Goal: Information Seeking & Learning: Learn about a topic

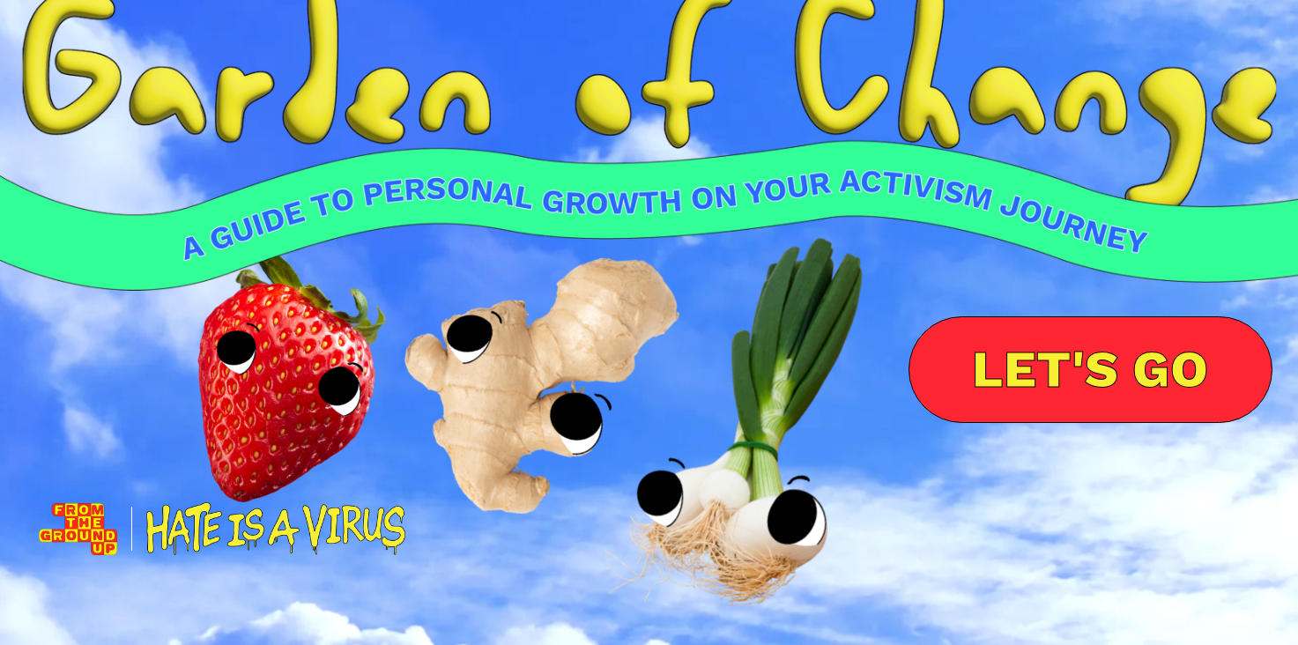
scroll to position [61, 0]
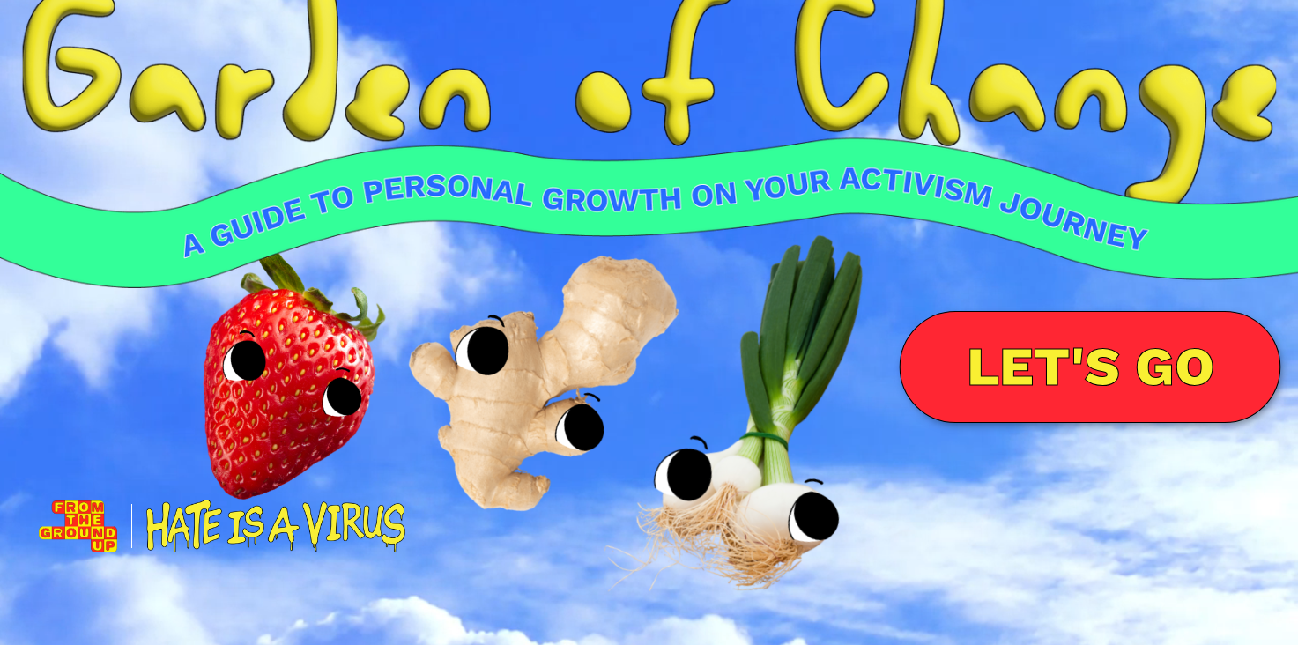
click at [1011, 379] on link "LET'S GO" at bounding box center [1089, 367] width 381 height 112
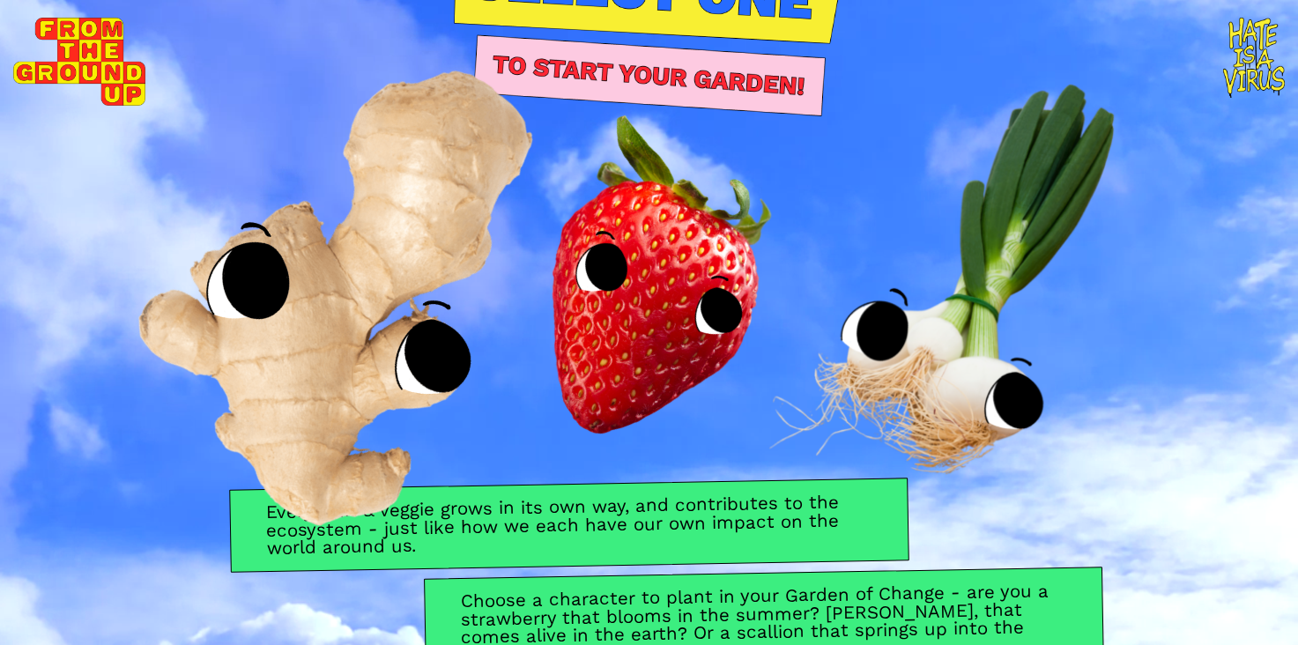
scroll to position [76, 0]
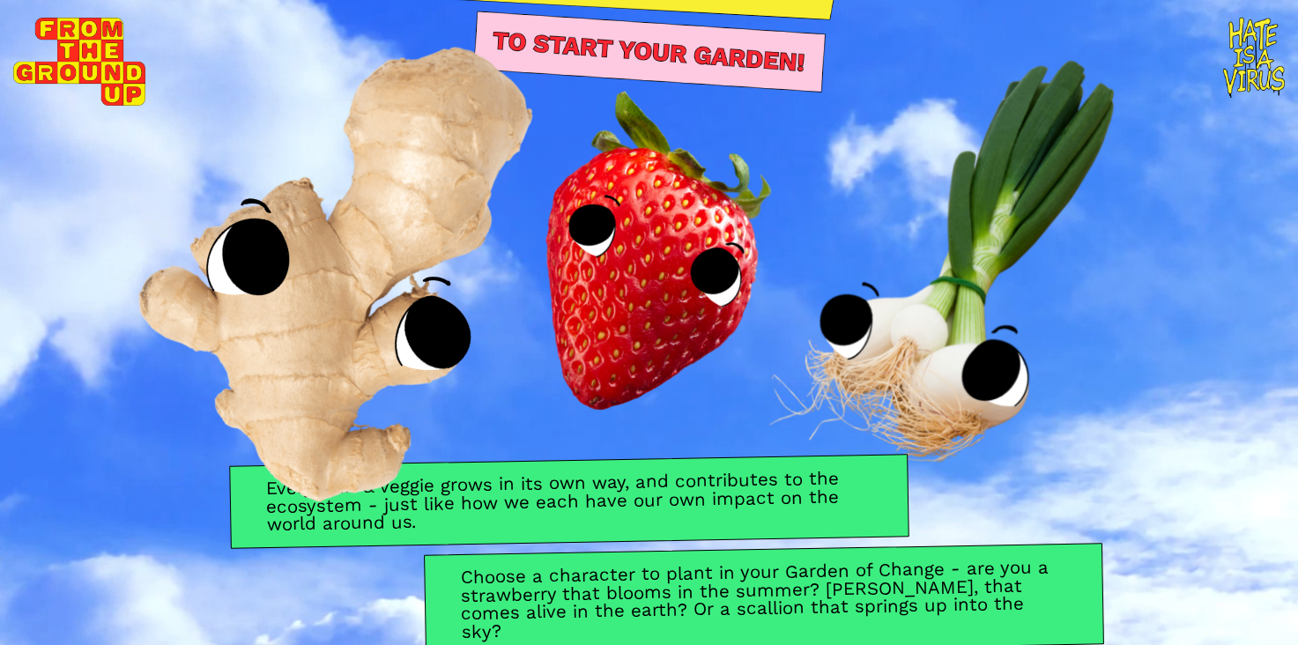
click at [289, 316] on img at bounding box center [356, 241] width 647 height 670
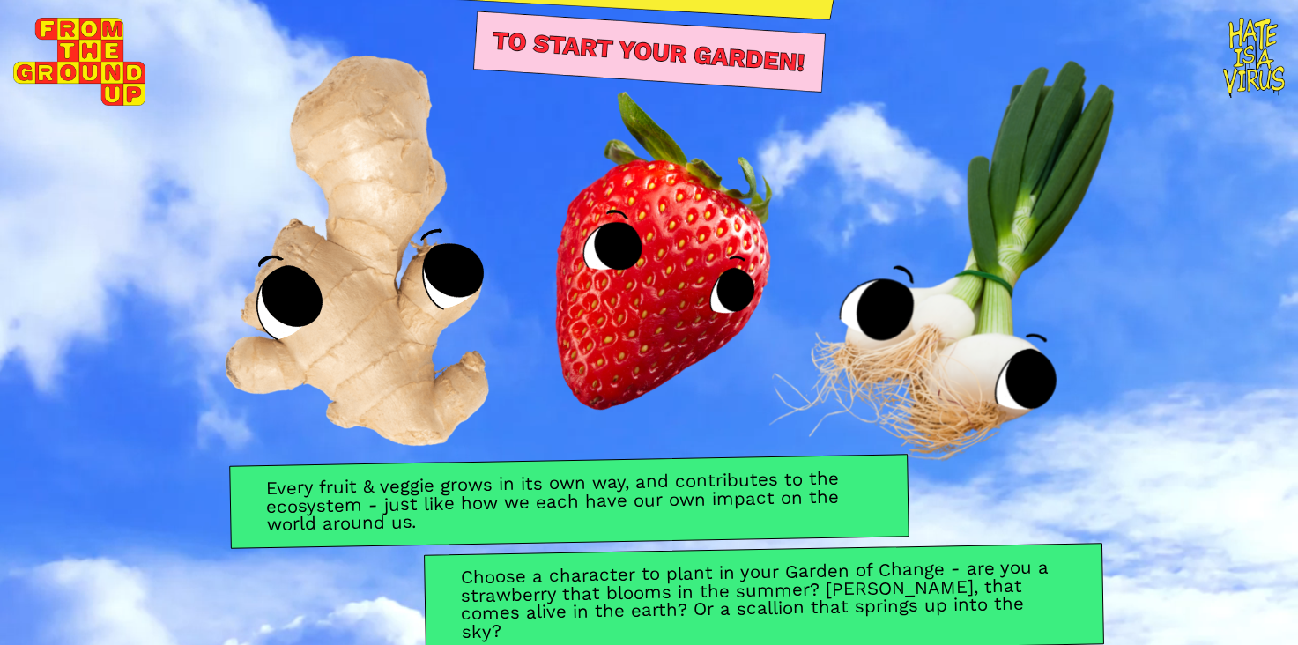
click at [369, 574] on div "Every fruit & veggie grows in its own way, and contributes to the ecosystem - j…" at bounding box center [649, 555] width 1298 height 190
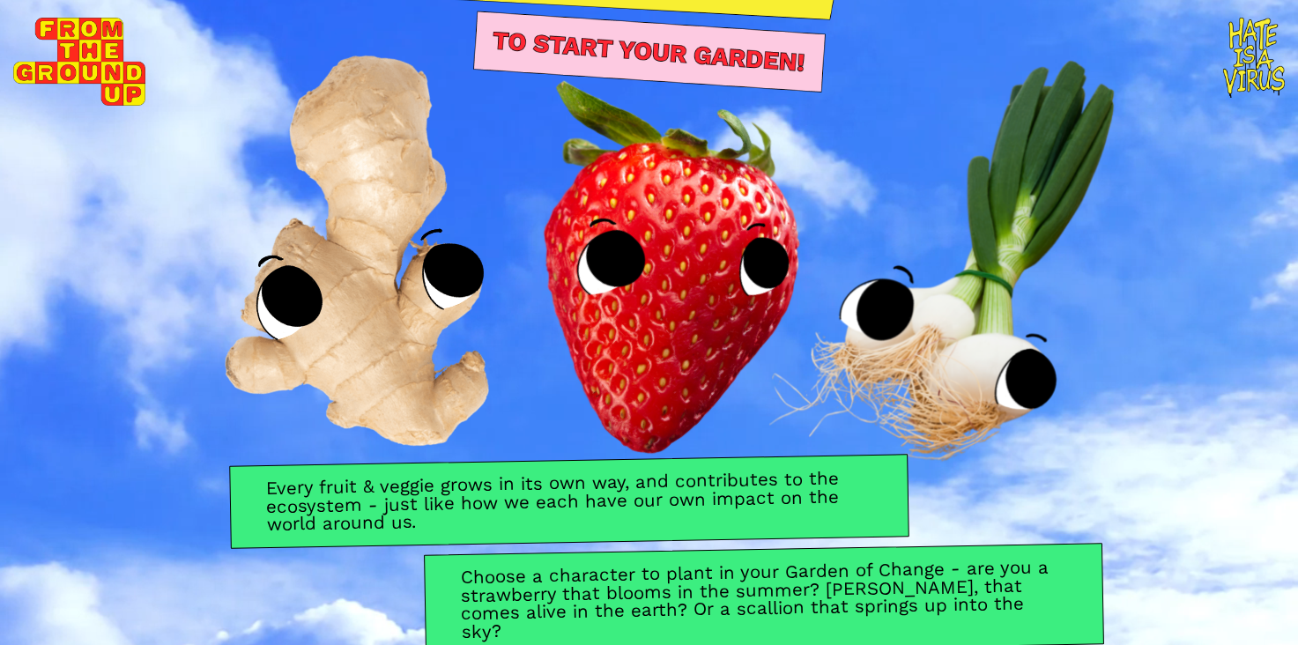
click at [694, 345] on img at bounding box center [649, 242] width 523 height 522
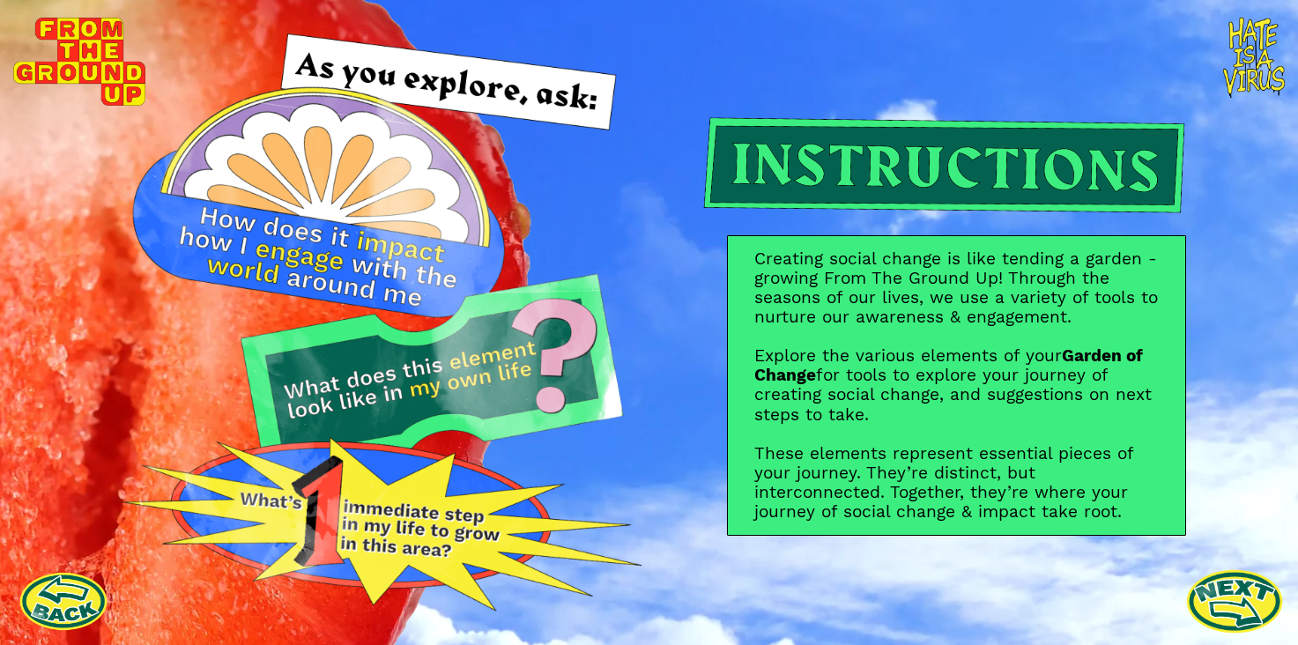
click at [1216, 585] on link at bounding box center [1234, 600] width 97 height 97
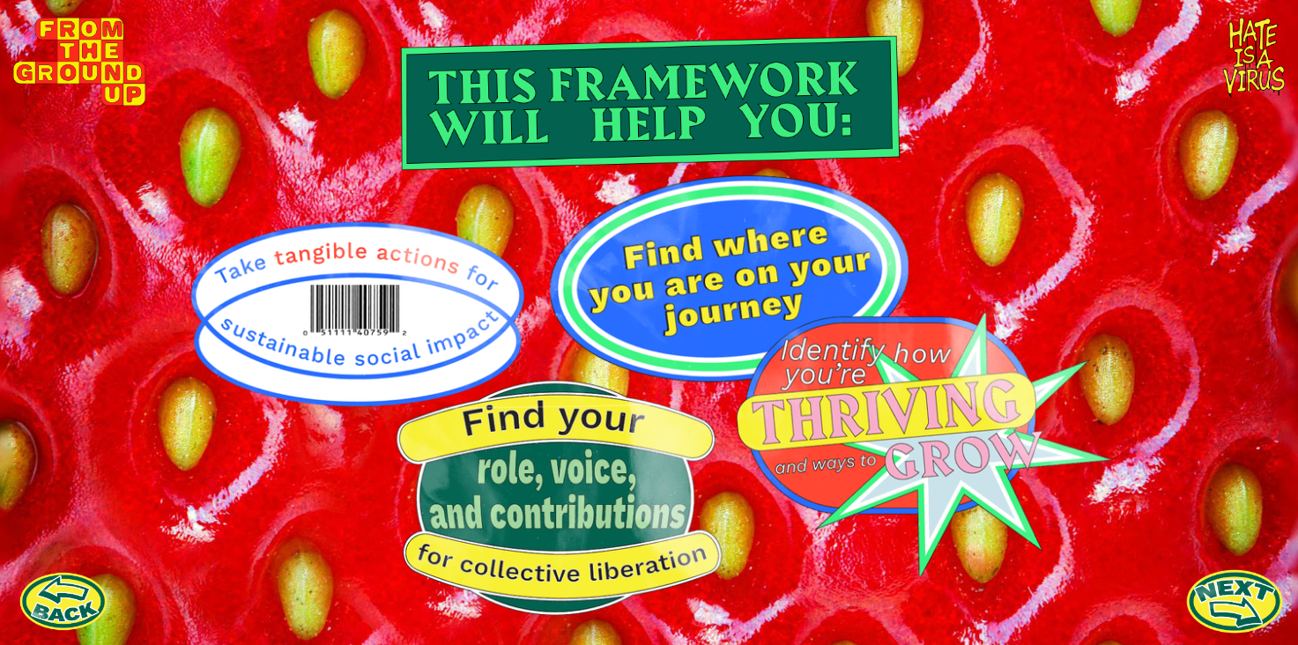
click at [1249, 606] on link at bounding box center [1234, 600] width 97 height 97
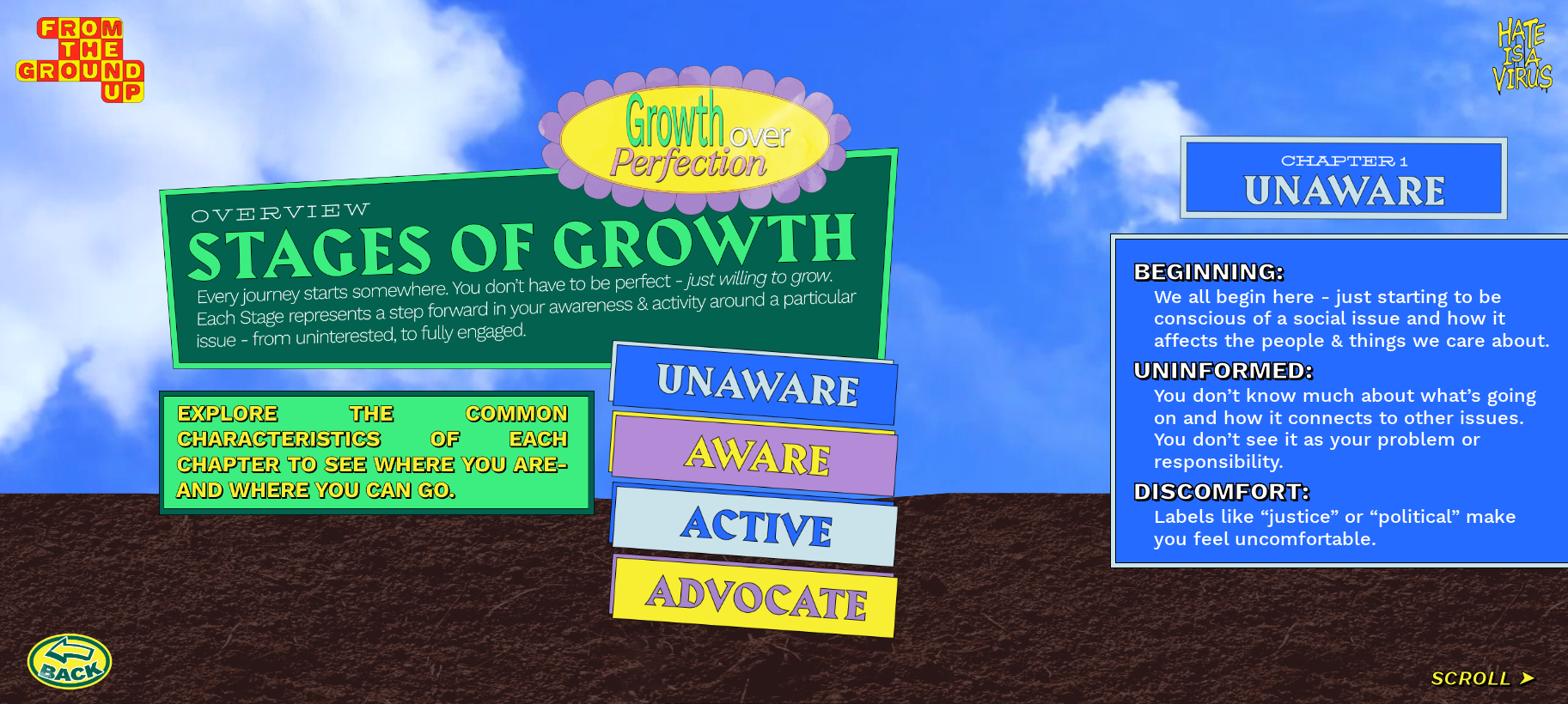
click at [1265, 628] on div "Beginning: We all begin here - just starting to be conscious of a social issue …" at bounding box center [1586, 352] width 1057 height 704
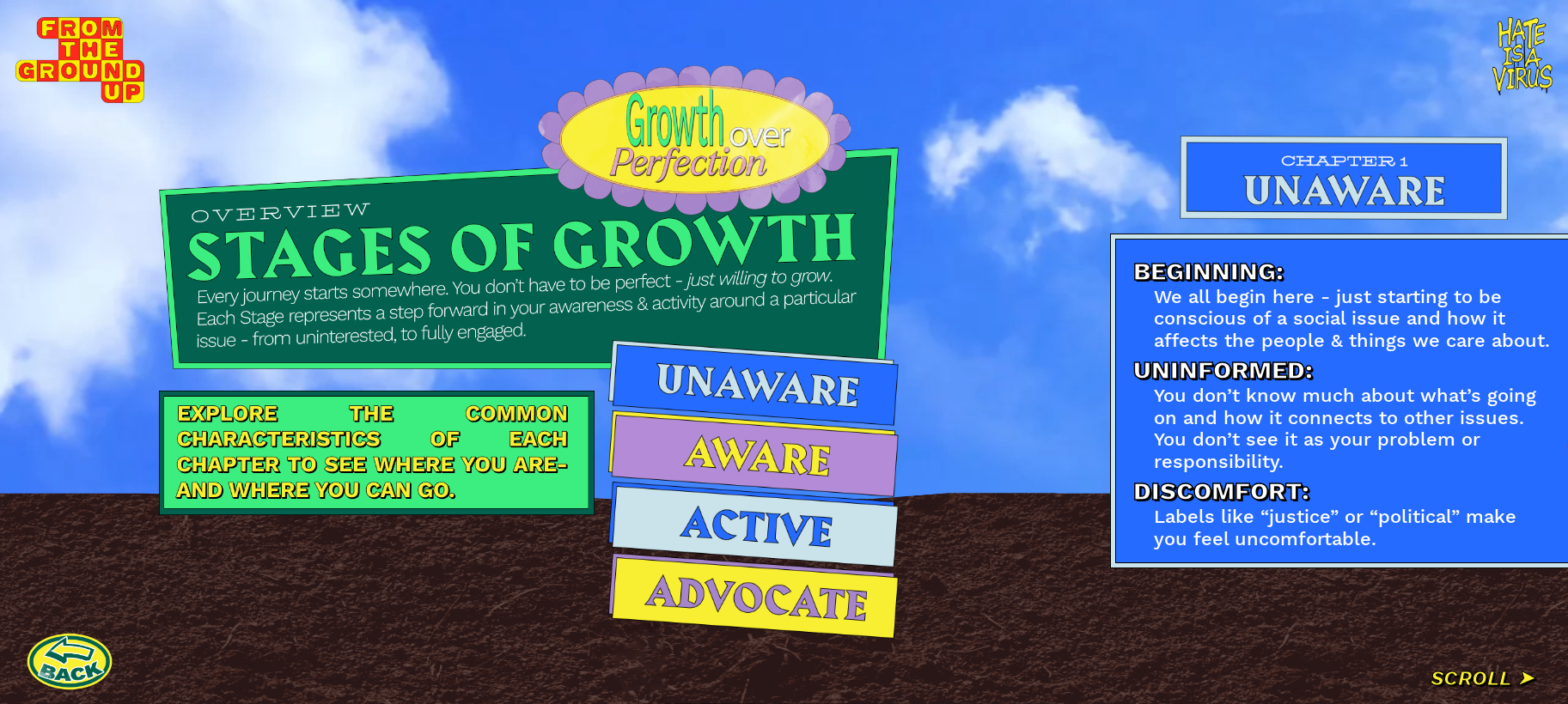
click at [1265, 628] on div "Beginning: We all begin here - just starting to be conscious of a social issue …" at bounding box center [1586, 352] width 1057 height 704
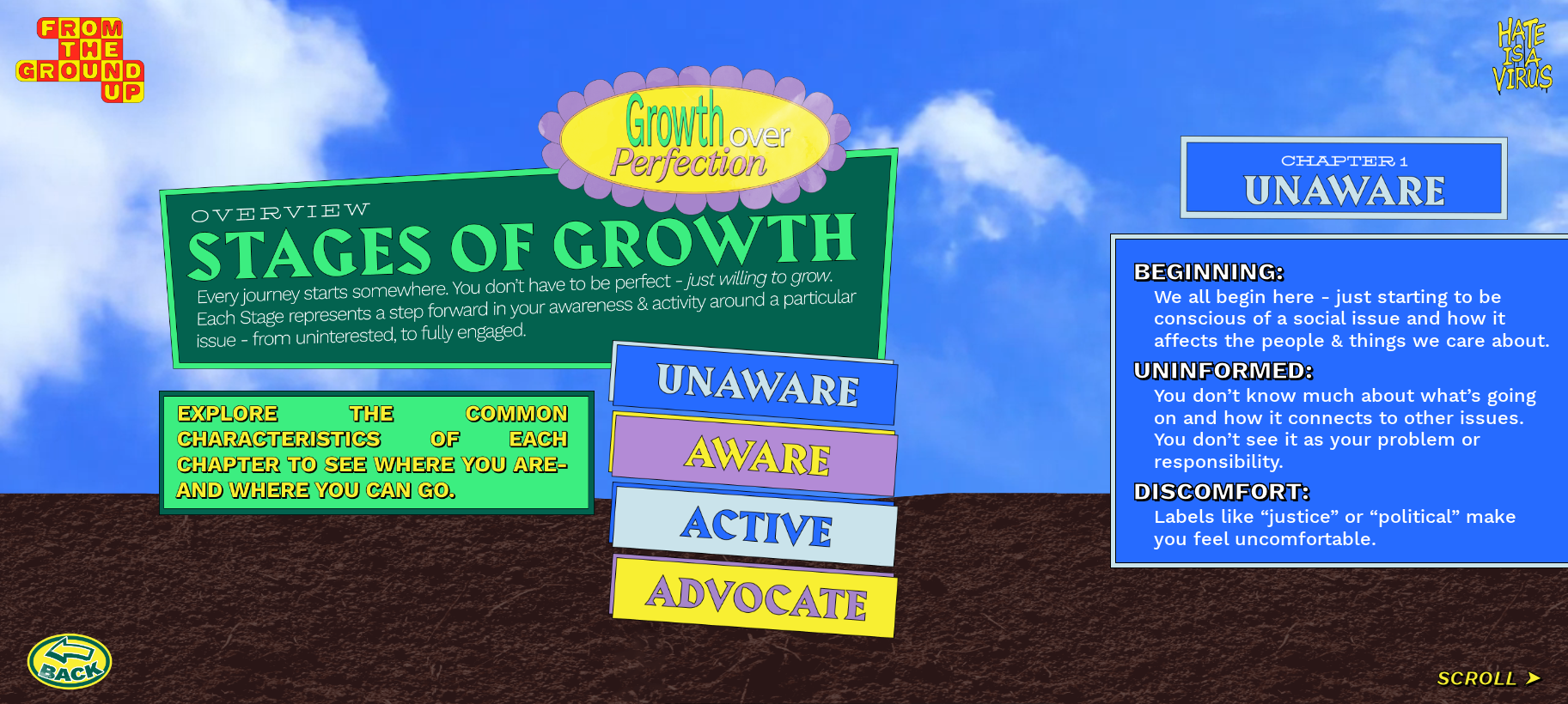
click at [1265, 628] on div "Beginning: We all begin here - just starting to be conscious of a social issue …" at bounding box center [1586, 352] width 1057 height 704
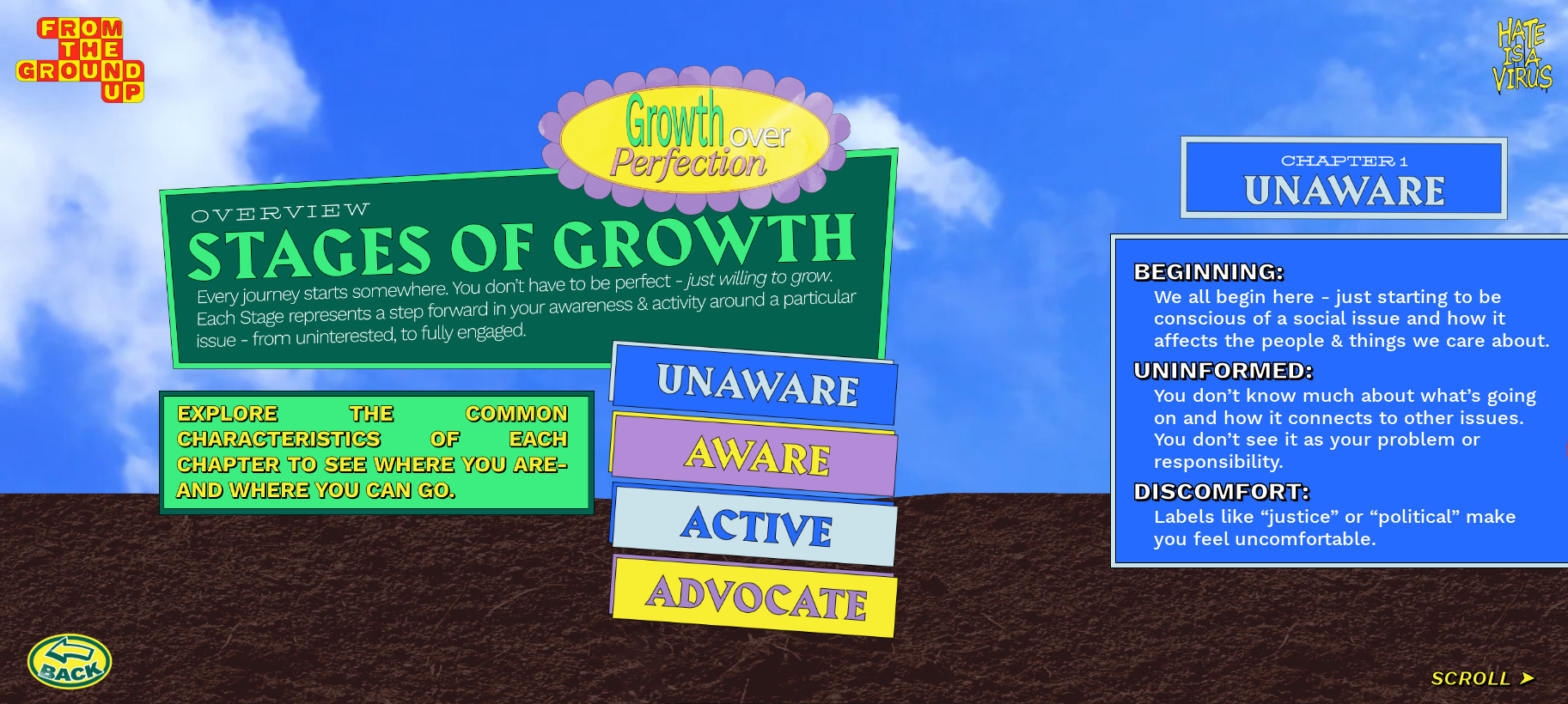
click at [1265, 508] on div "Labels like “justice” or “political” make you feel uncomfortable." at bounding box center [1353, 528] width 401 height 44
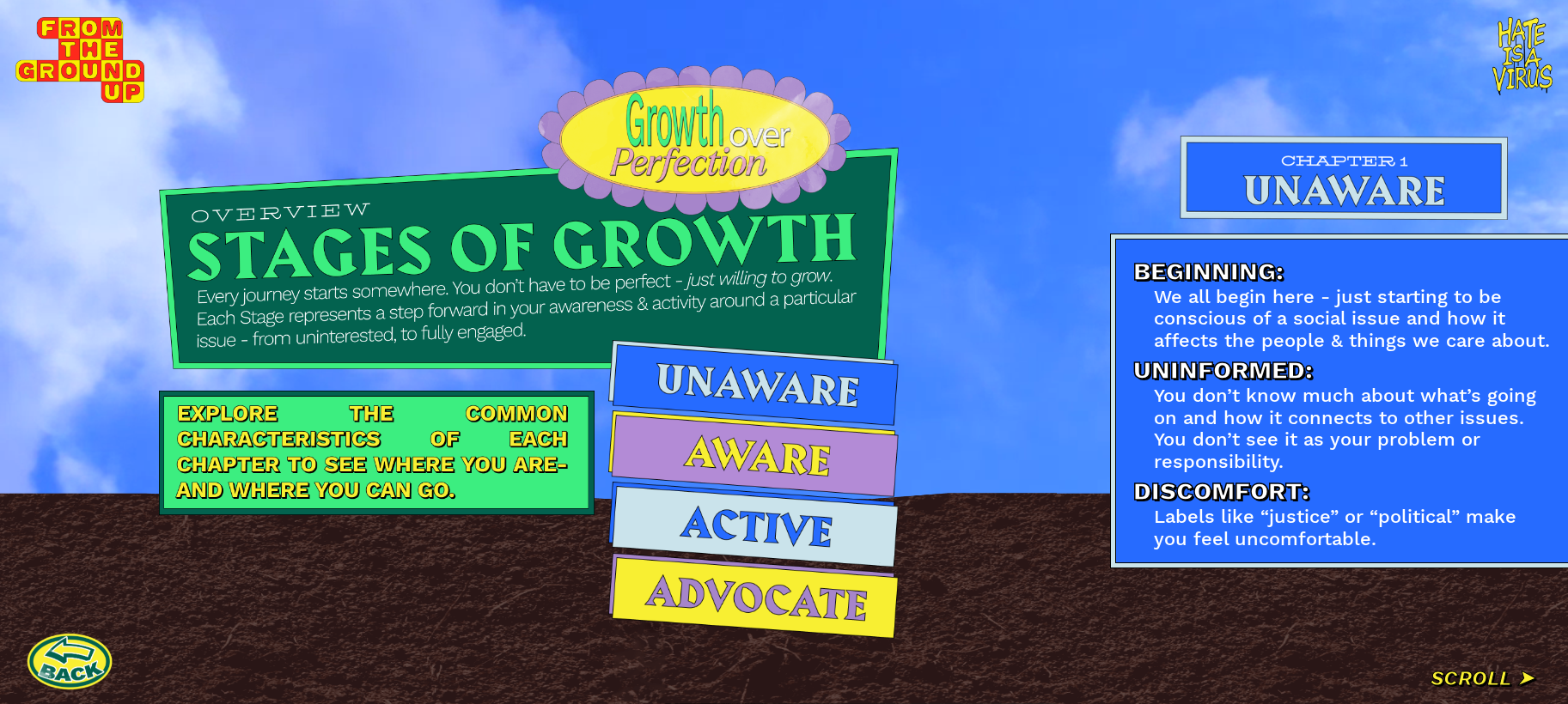
click at [1265, 595] on div "Beginning: We all begin here - just starting to be conscious of a social issue …" at bounding box center [1586, 352] width 1057 height 704
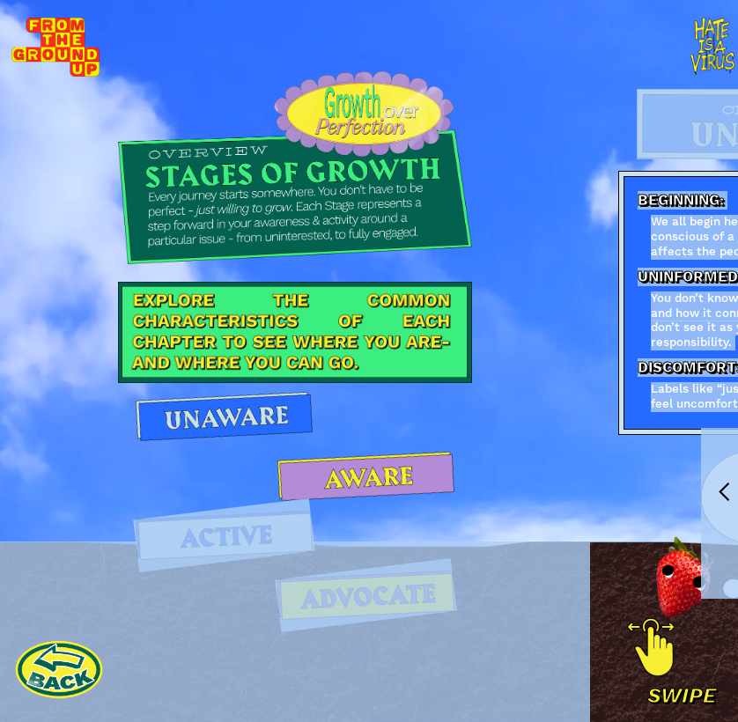
drag, startPoint x: 672, startPoint y: 652, endPoint x: 296, endPoint y: 606, distance: 379.0
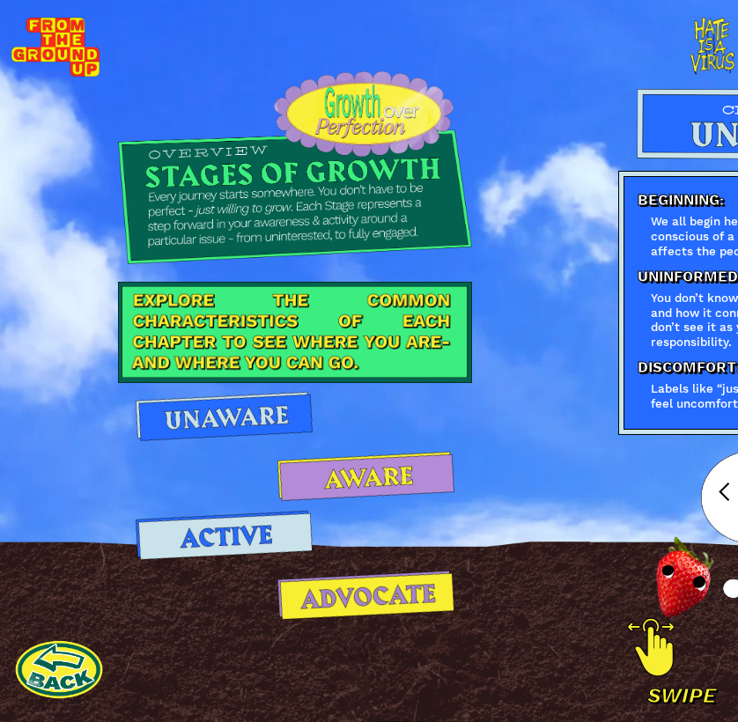
click at [559, 524] on div at bounding box center [295, 361] width 590 height 722
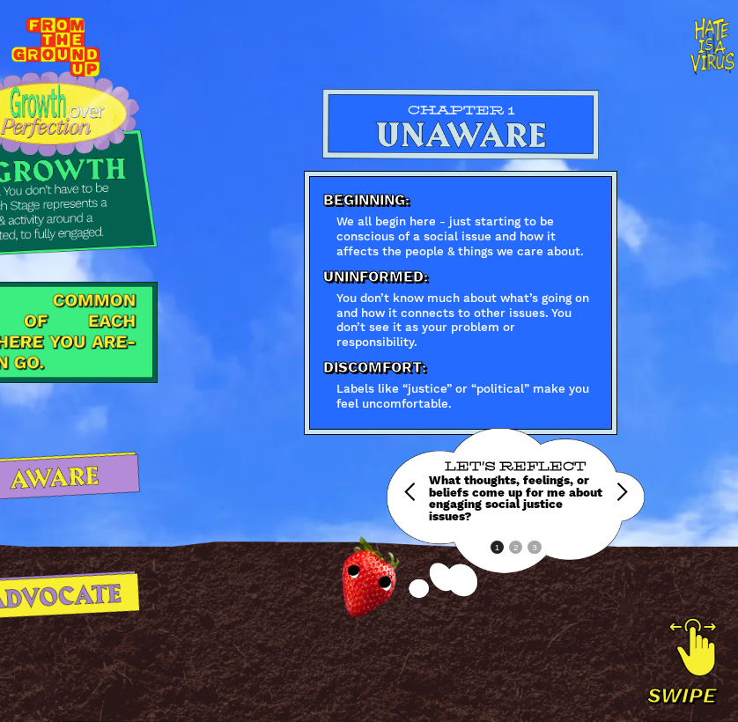
scroll to position [0, 1373]
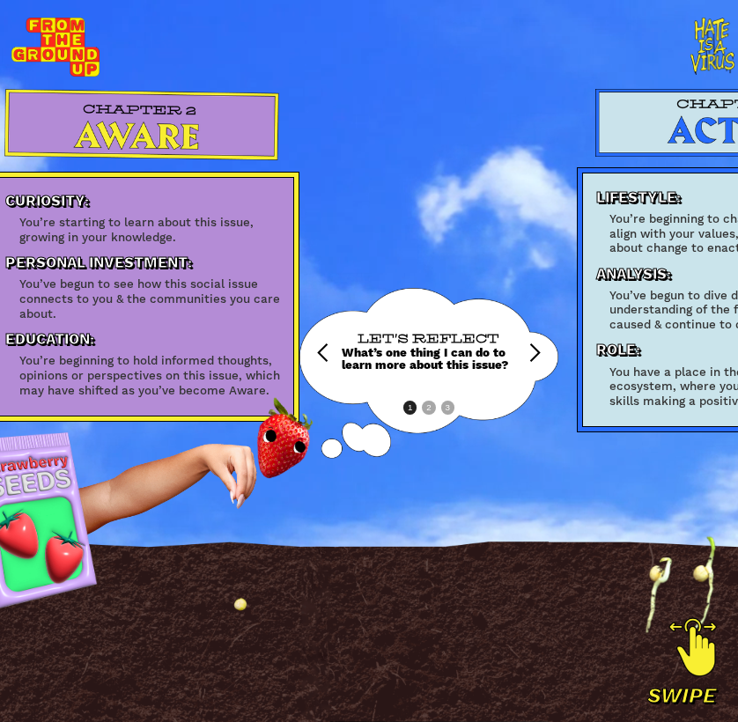
drag, startPoint x: 557, startPoint y: 524, endPoint x: 813, endPoint y: 524, distance: 256.4
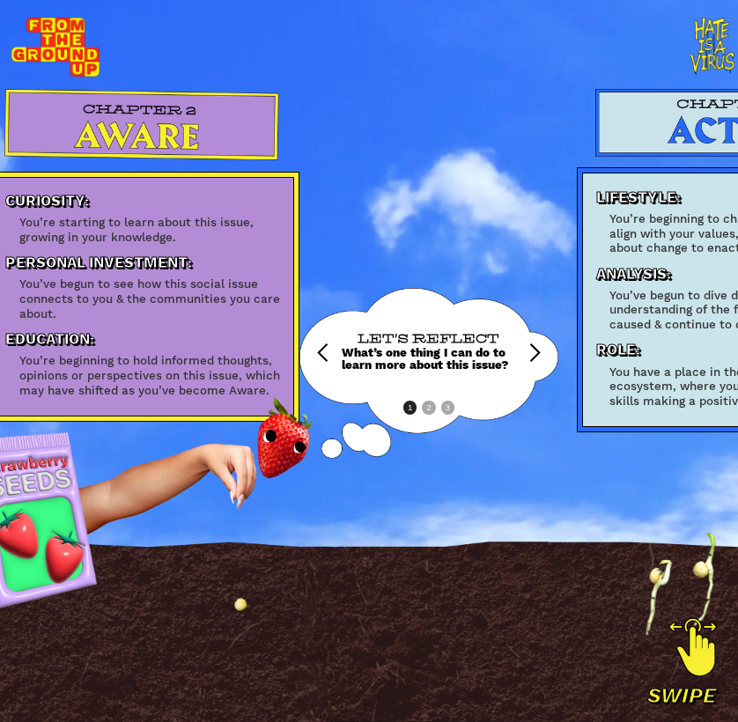
click at [738, 524] on html "Beginning: We all begin here - just starting to be conscious of a social issue …" at bounding box center [369, 361] width 738 height 722
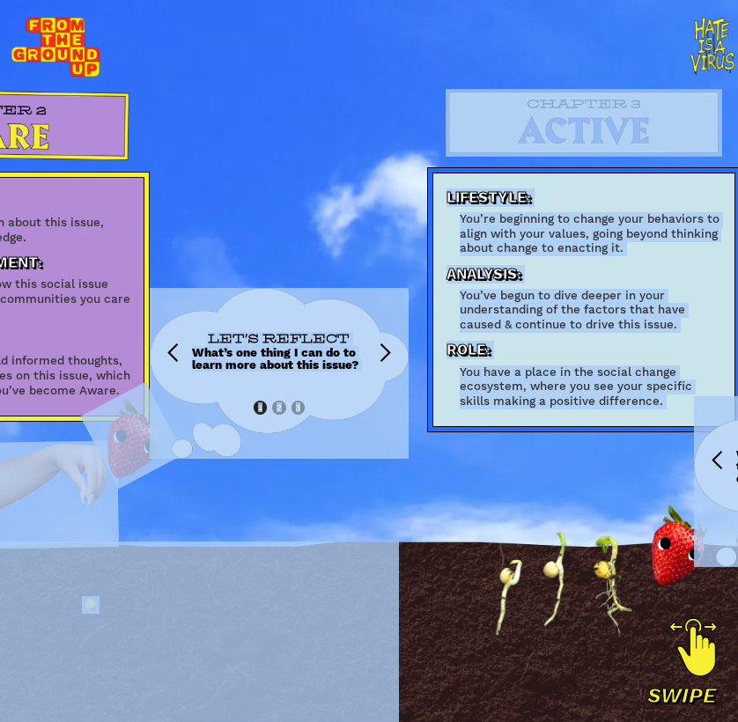
drag, startPoint x: 246, startPoint y: 519, endPoint x: 542, endPoint y: 519, distance: 296.0
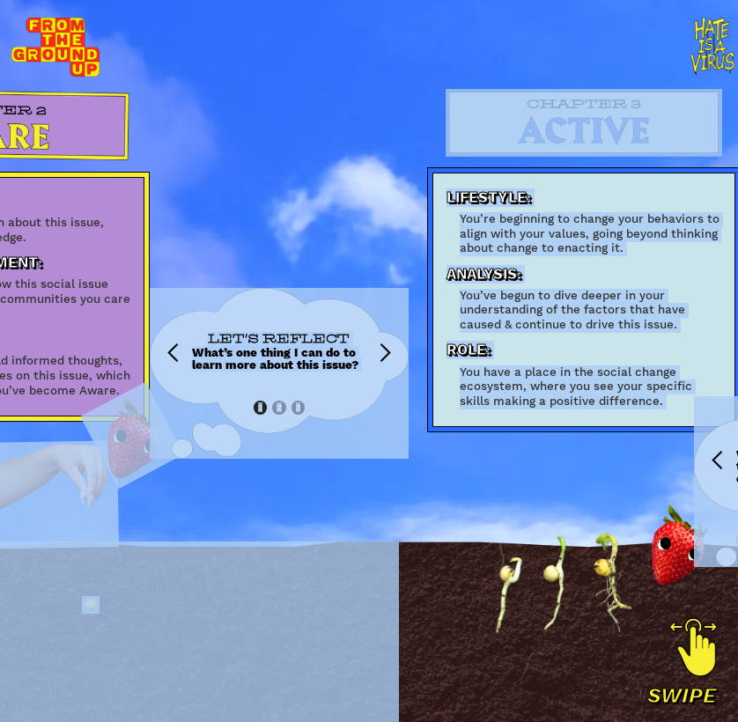
click at [563, 519] on div "Beginning: We all begin here - just starting to be conscious of a social issue …" at bounding box center [103, 361] width 2953 height 722
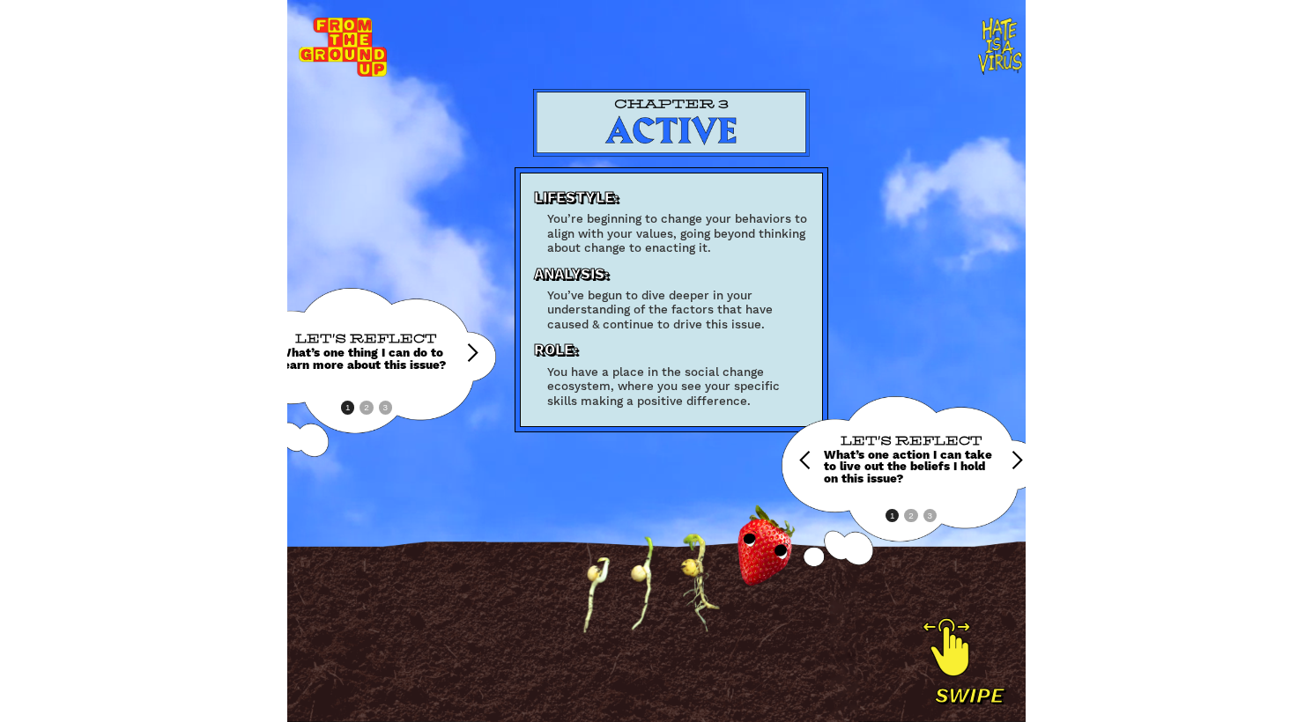
scroll to position [0, 2237]
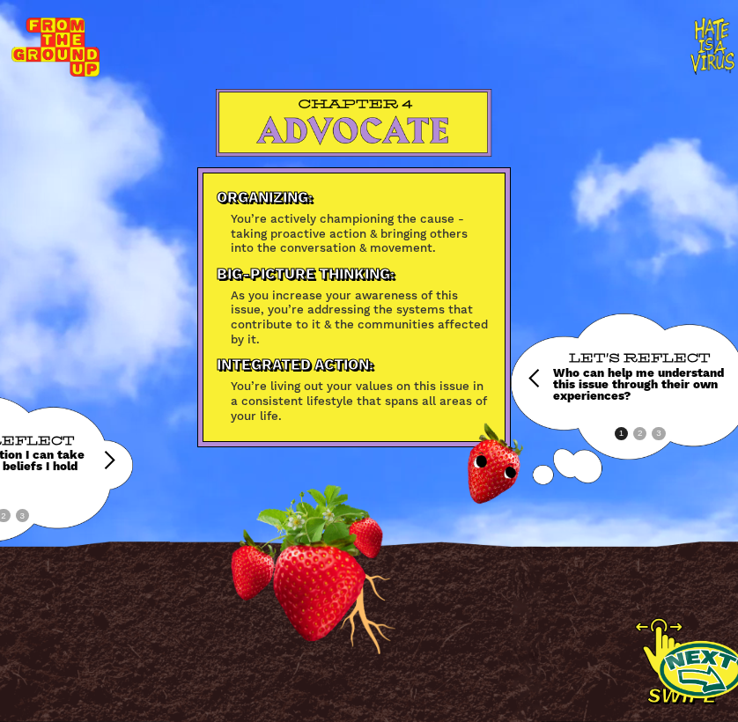
drag, startPoint x: 442, startPoint y: 498, endPoint x: 806, endPoint y: 494, distance: 363.9
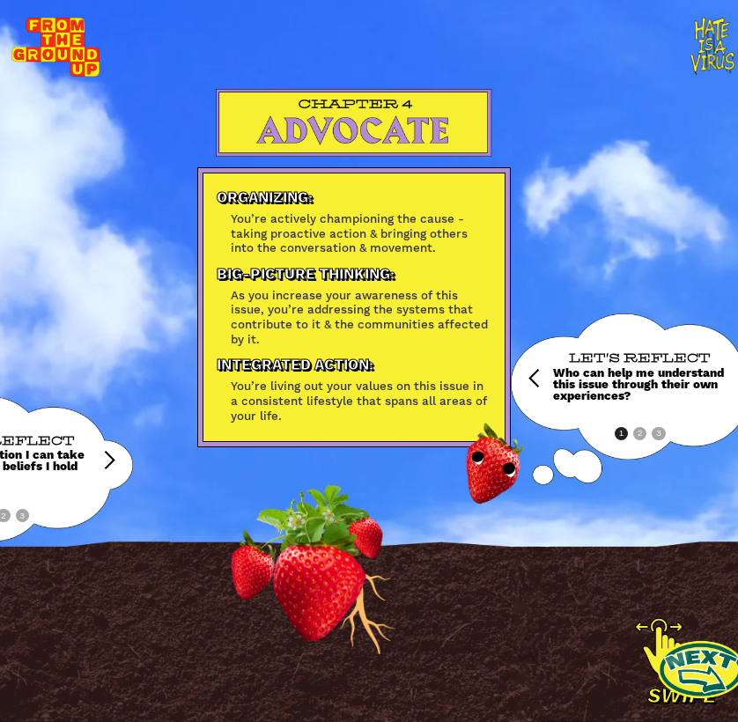
click at [738, 494] on html "Beginning: We all begin here - just starting to be conscious of a social issue …" at bounding box center [369, 361] width 738 height 722
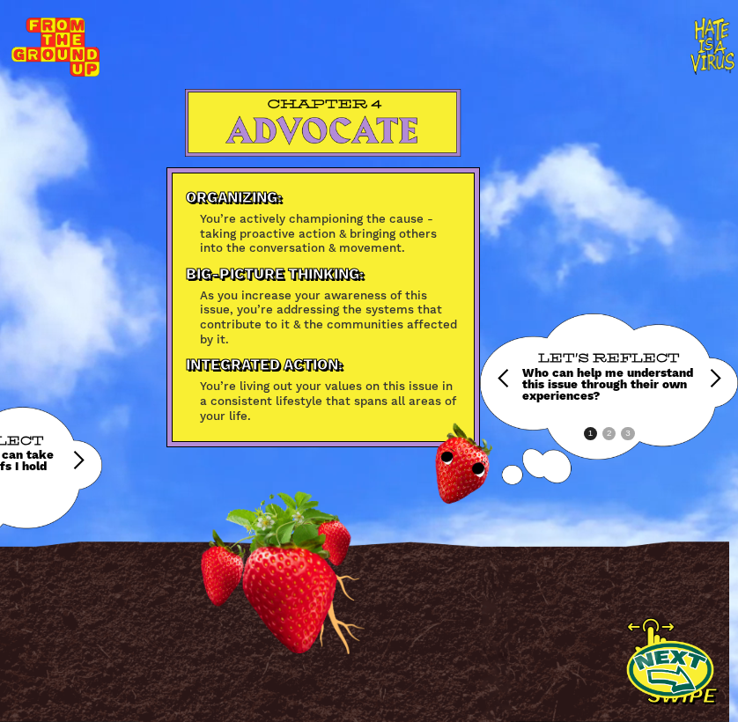
drag, startPoint x: 373, startPoint y: 494, endPoint x: 528, endPoint y: 496, distance: 155.1
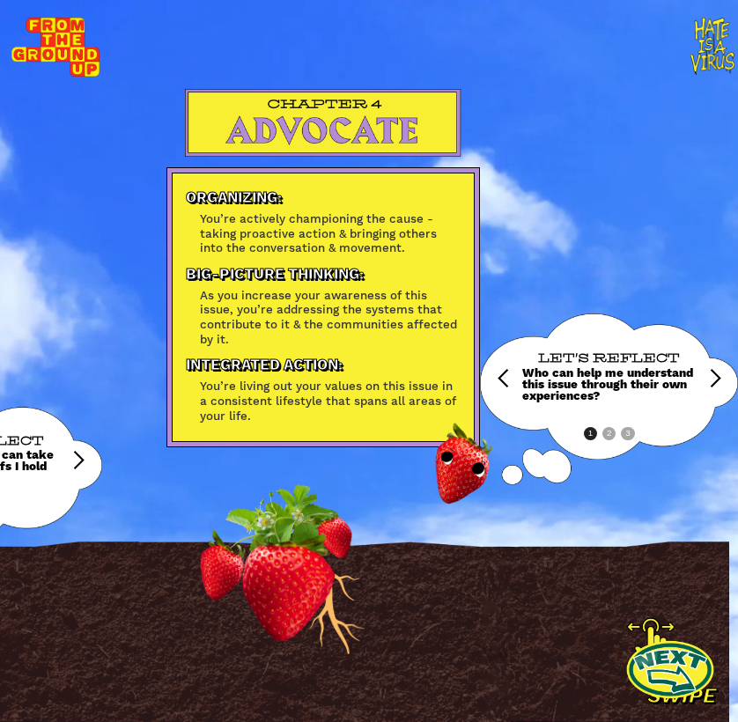
click at [738, 496] on html "Beginning: We all begin here - just starting to be conscious of a social issue …" at bounding box center [369, 361] width 738 height 722
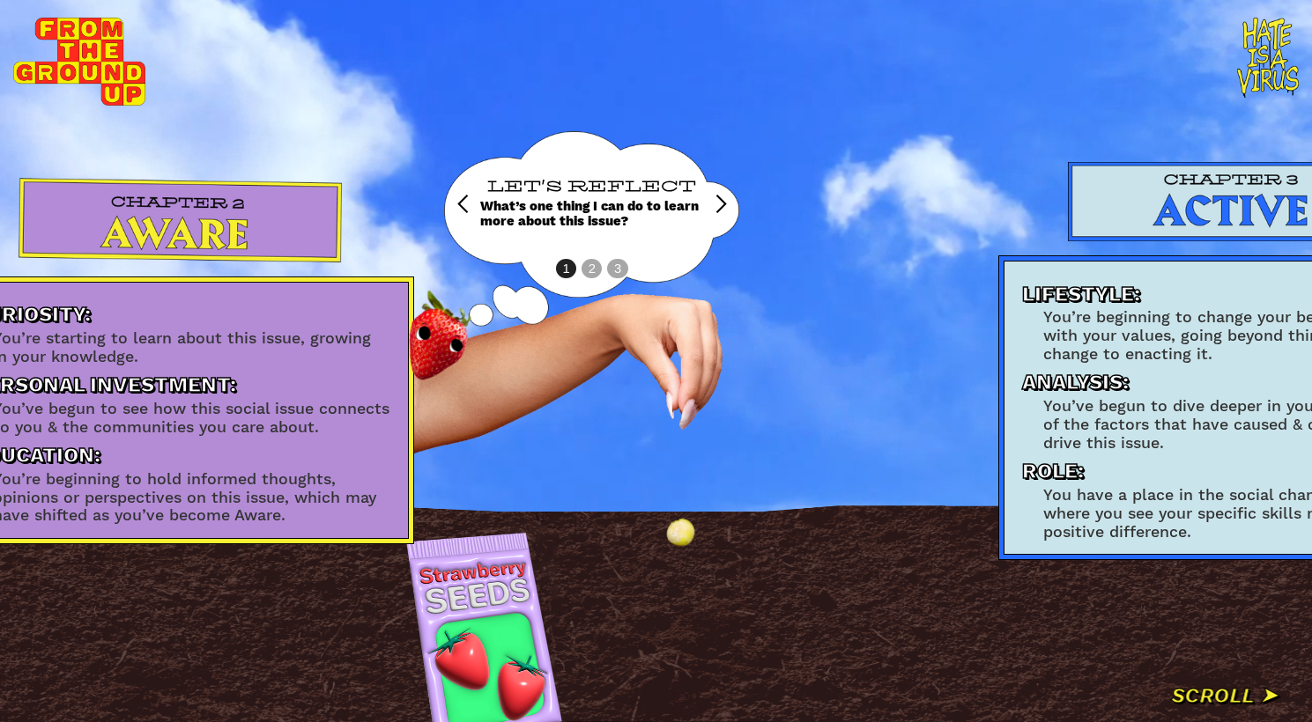
click at [938, 276] on div "Curiosity: You’re starting to learn about this issue, growing in your knowledge…" at bounding box center [420, 361] width 1049 height 722
